Goal: Task Accomplishment & Management: Use online tool/utility

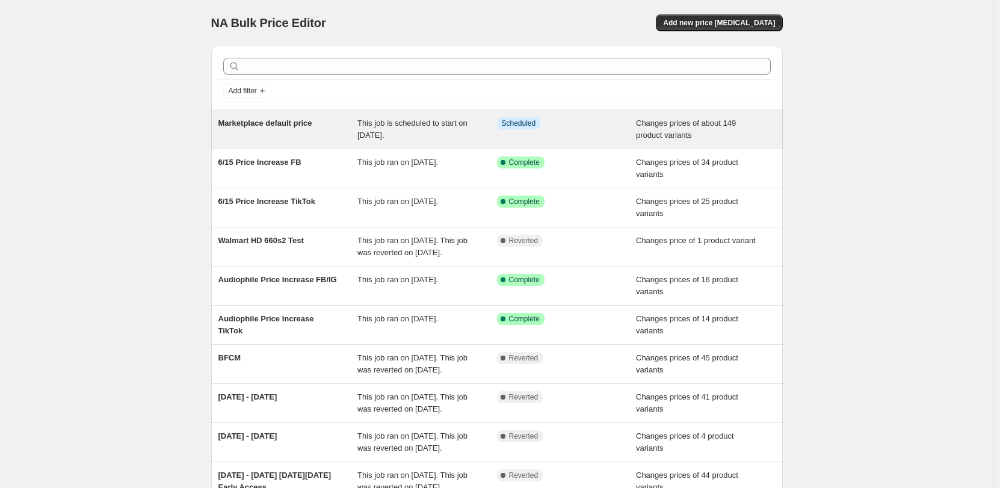
click at [548, 123] on div "Info Scheduled" at bounding box center [558, 123] width 122 height 12
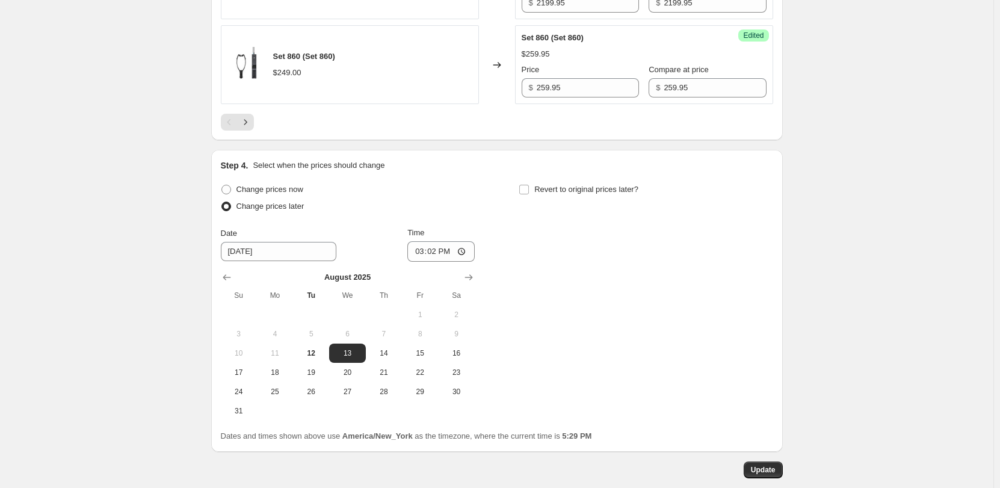
scroll to position [2259, 0]
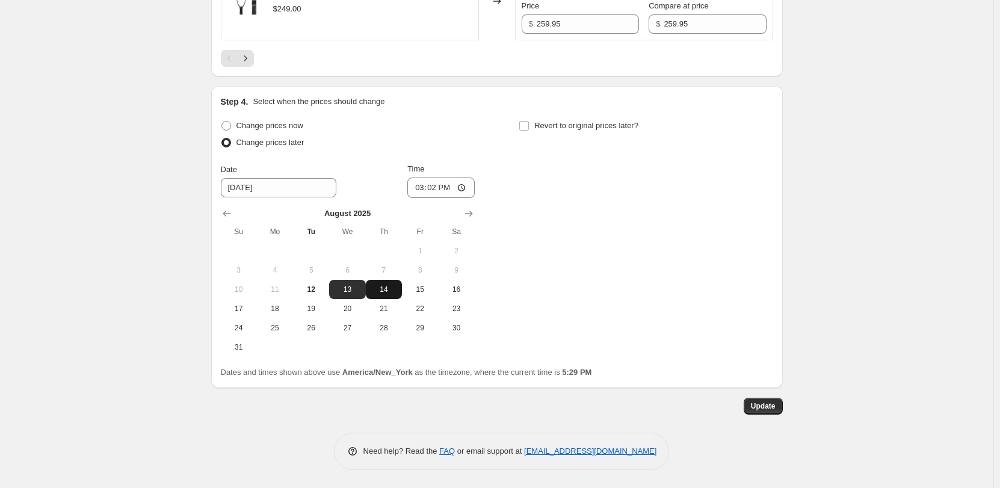
click at [385, 294] on span "14" at bounding box center [384, 290] width 26 height 10
type input "8/14/2025"
click at [763, 408] on span "Update" at bounding box center [763, 406] width 25 height 10
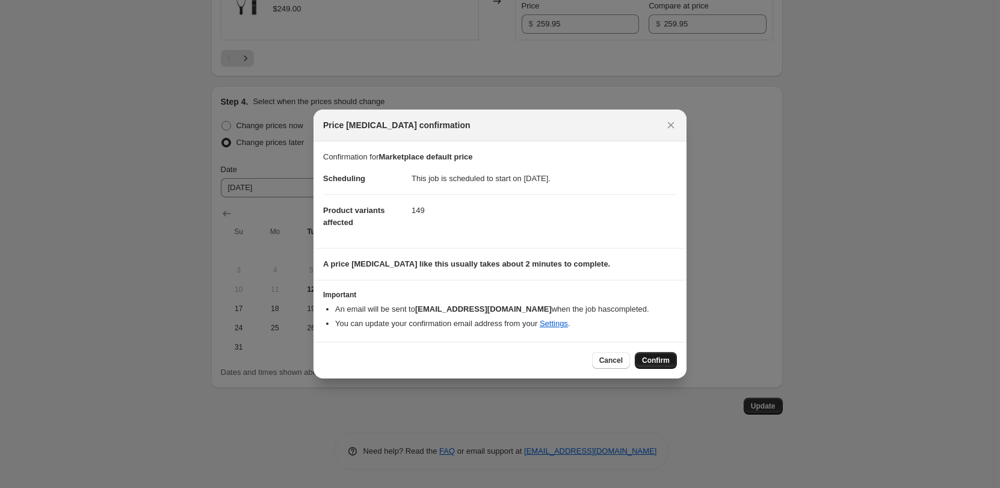
click at [663, 363] on span "Confirm" at bounding box center [656, 361] width 28 height 10
